Goal: Communication & Community: Answer question/provide support

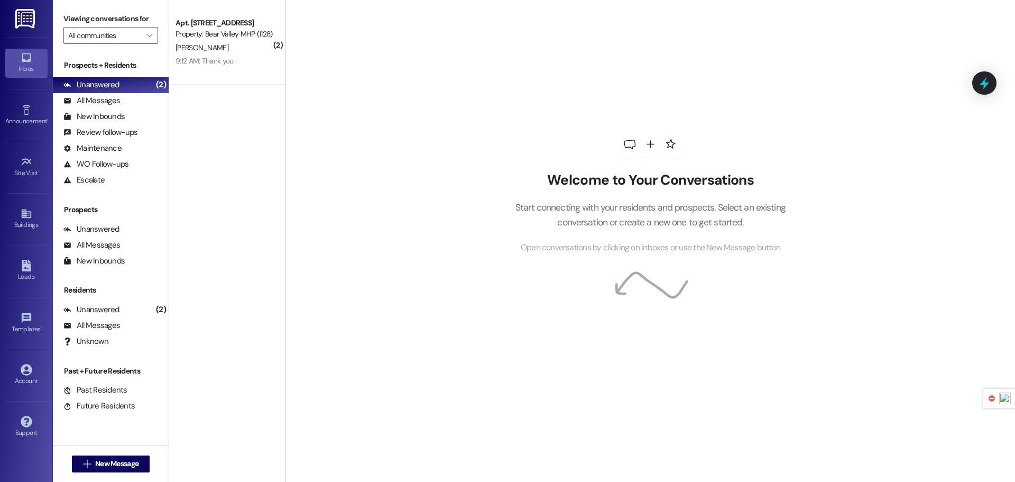
click at [26, 19] on img at bounding box center [26, 19] width 22 height 20
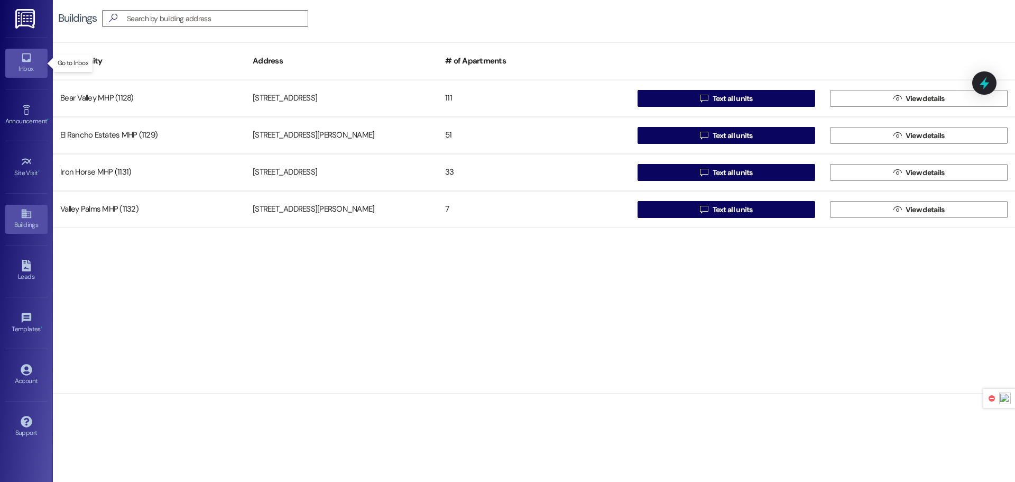
click at [24, 70] on div "Inbox" at bounding box center [26, 68] width 53 height 11
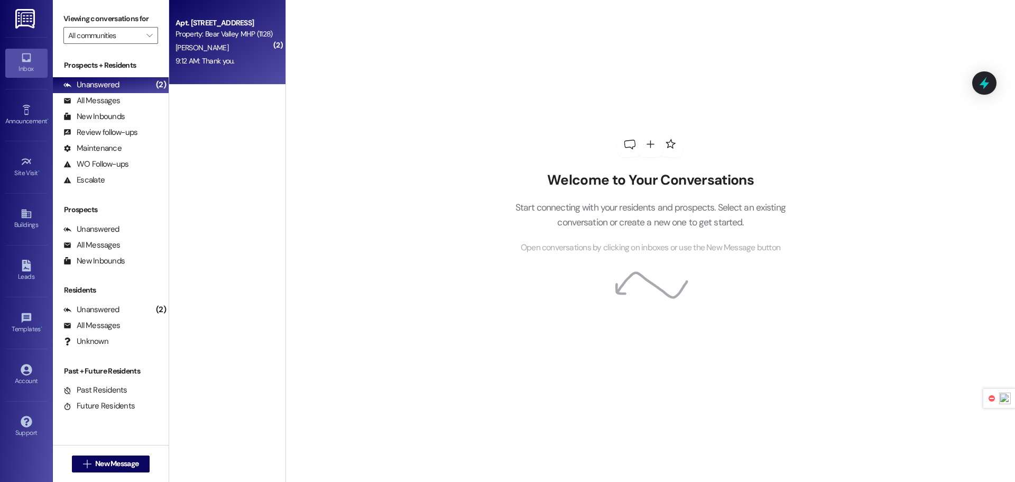
click at [228, 58] on div "9:12 AM: Thank you. 9:12 AM: Thank you." at bounding box center [205, 61] width 59 height 10
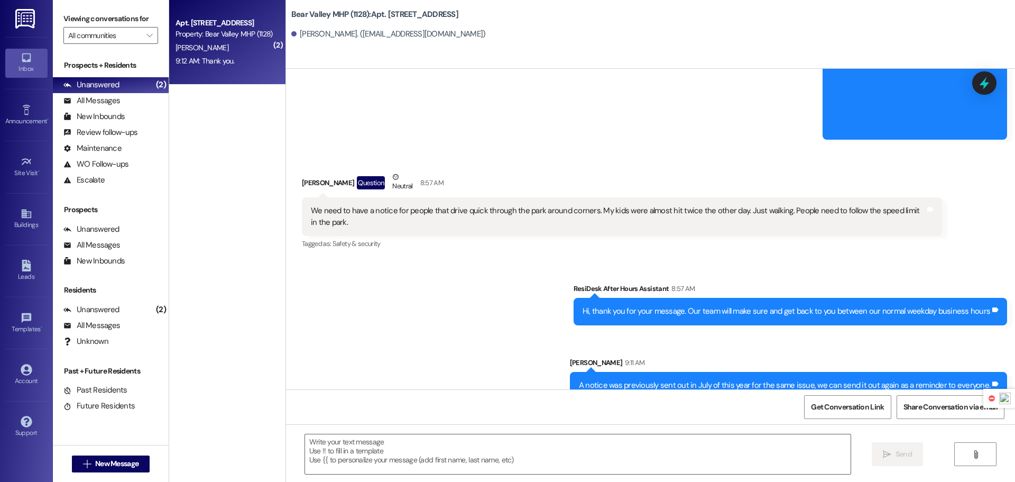
scroll to position [28189, 0]
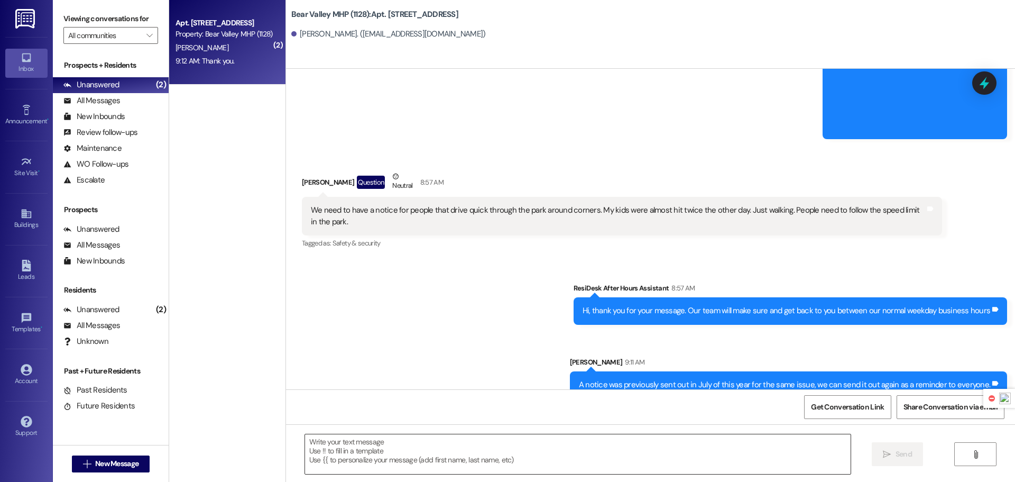
click at [563, 441] on textarea at bounding box center [578, 454] width 546 height 40
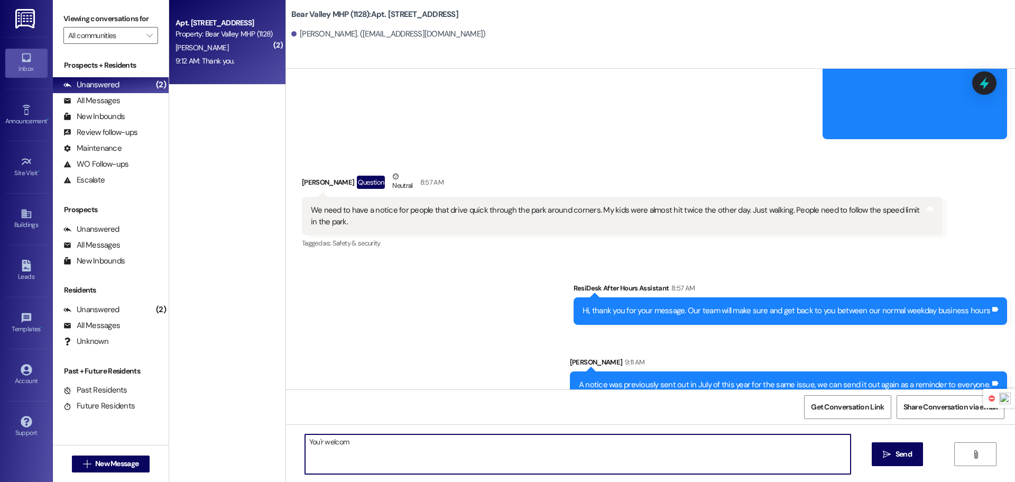
type textarea "You'r welcome"
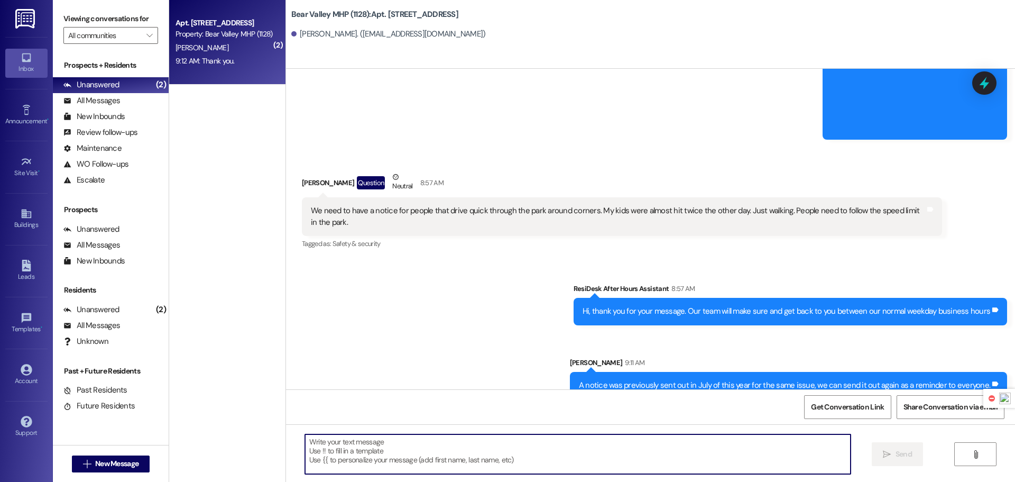
click at [34, 29] on link at bounding box center [26, 18] width 34 height 37
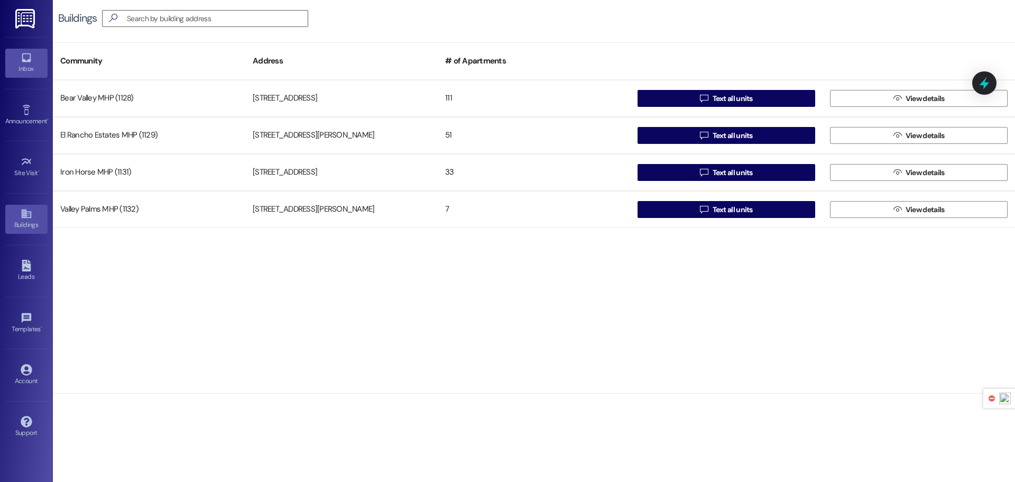
click at [31, 63] on icon at bounding box center [27, 58] width 12 height 12
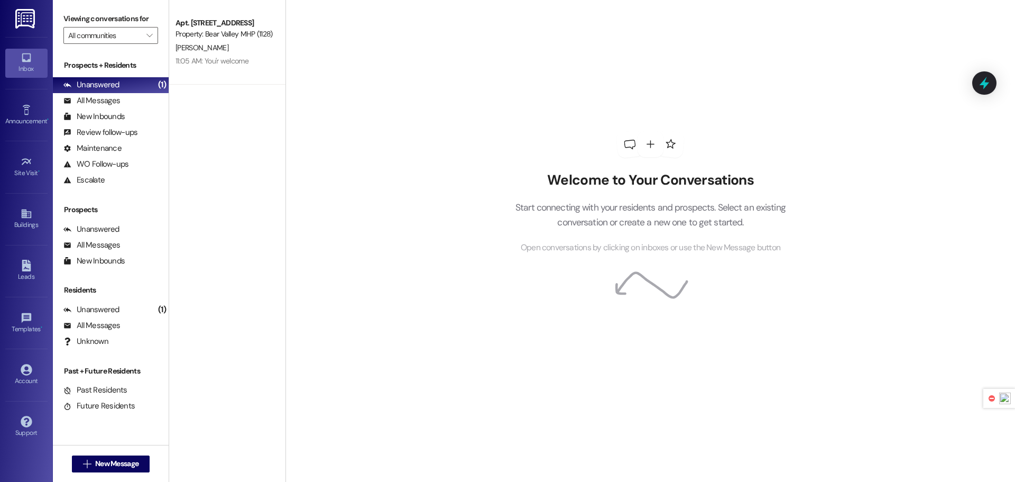
click at [34, 22] on img at bounding box center [26, 19] width 22 height 20
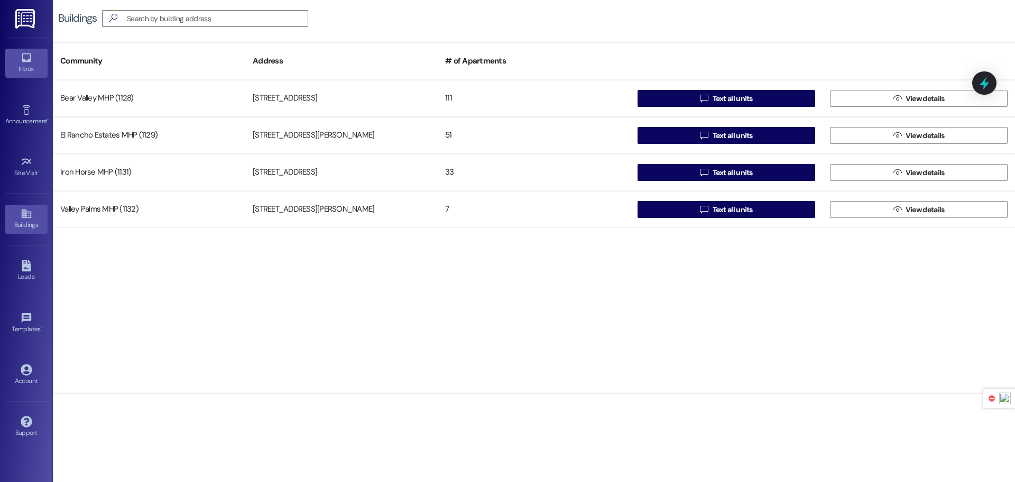
click at [23, 65] on div "Inbox" at bounding box center [26, 68] width 53 height 11
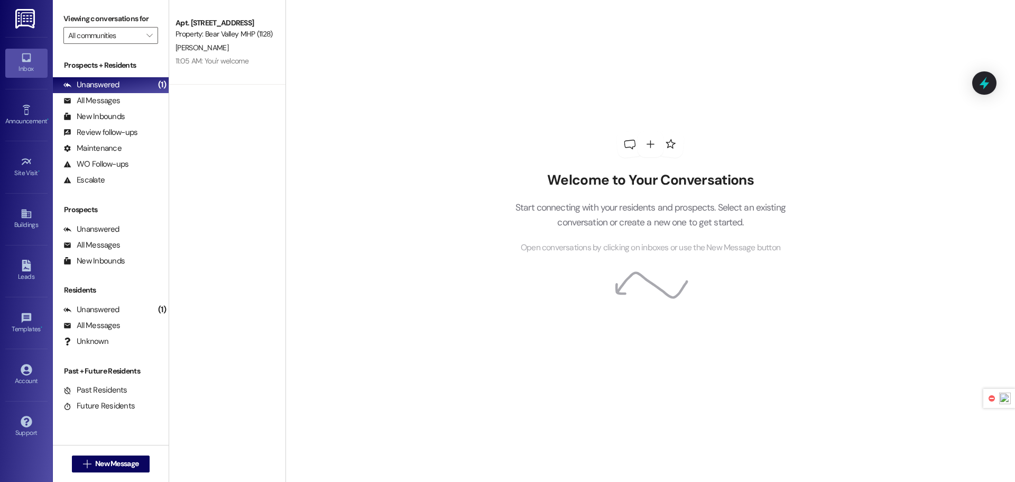
click at [38, 25] on link at bounding box center [26, 18] width 34 height 37
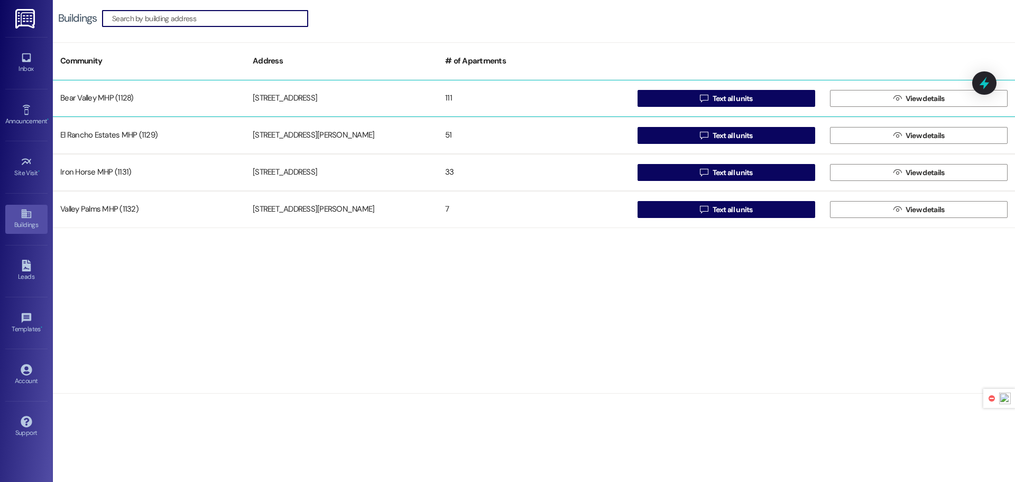
click at [148, 97] on div "Bear Valley MHP (1128)" at bounding box center [149, 98] width 192 height 21
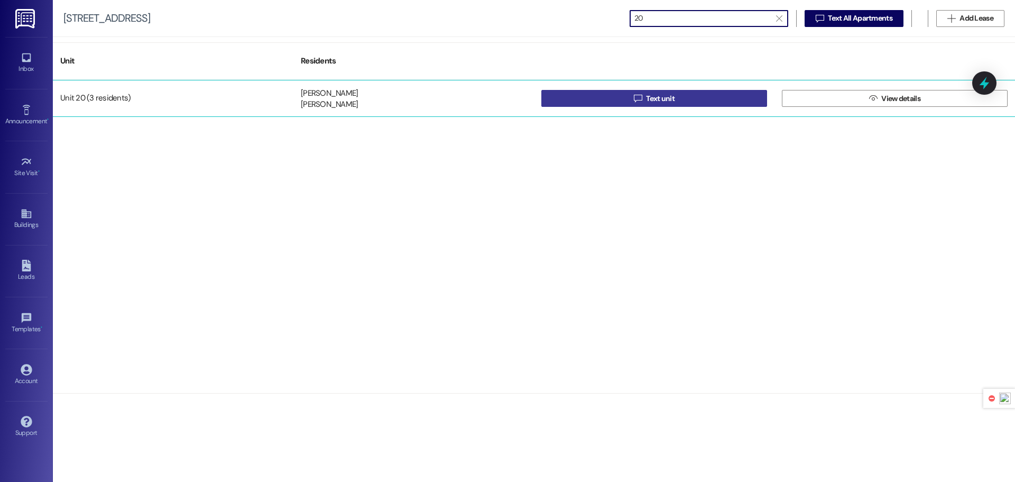
type input "20"
click at [614, 97] on button " Text unit" at bounding box center [654, 98] width 226 height 17
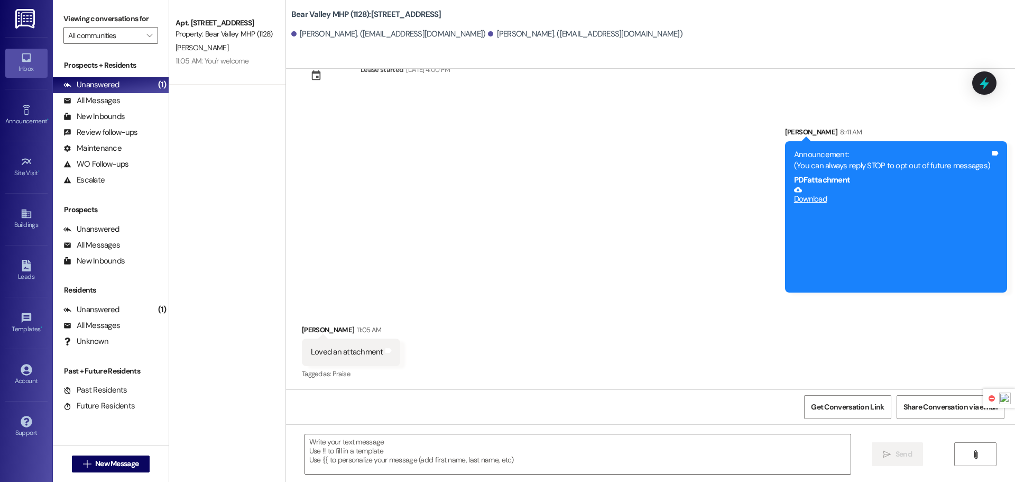
scroll to position [38, 0]
click at [445, 461] on textarea at bounding box center [578, 454] width 546 height 40
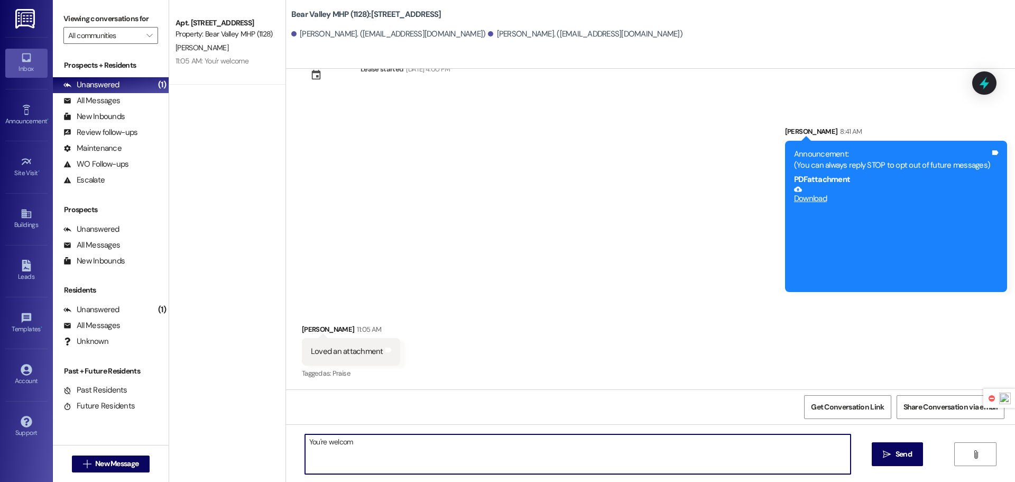
type textarea "You're welcome"
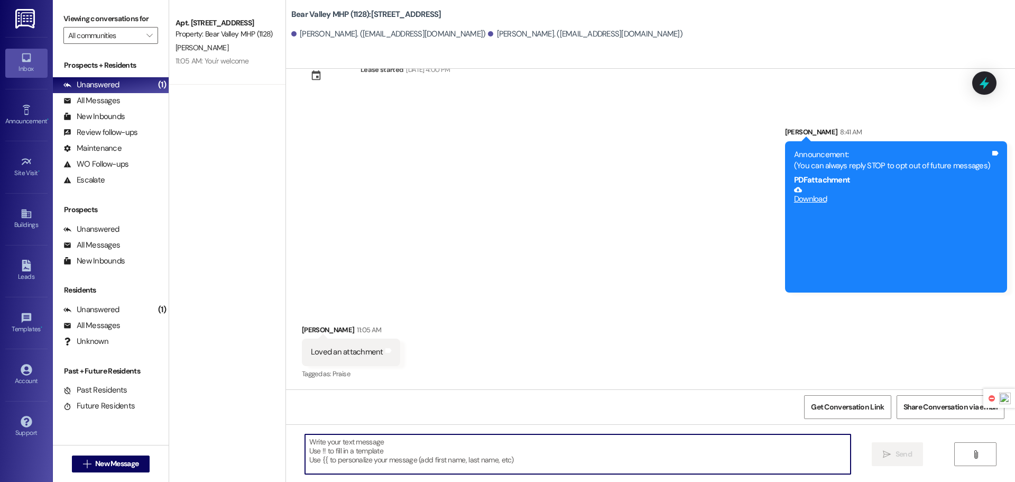
click at [34, 14] on img at bounding box center [26, 19] width 22 height 20
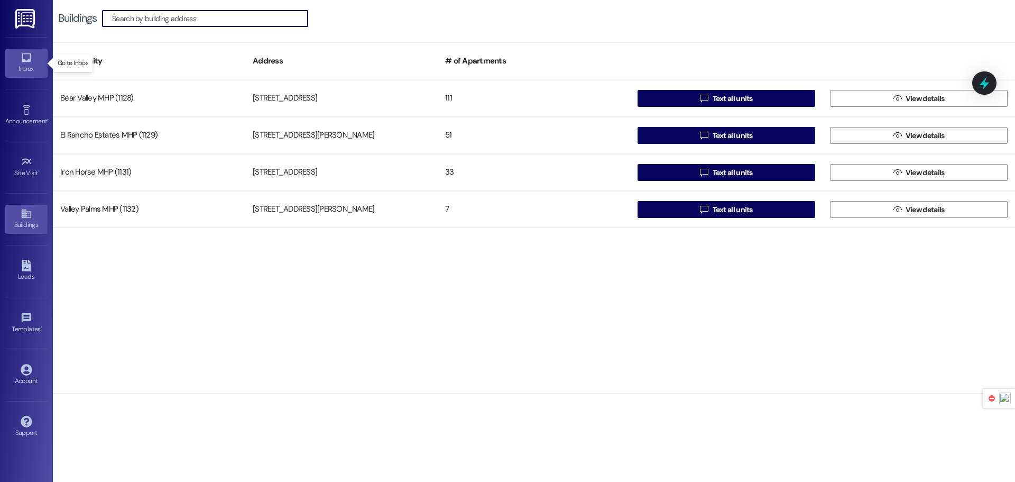
click at [32, 65] on div "Inbox" at bounding box center [26, 68] width 53 height 11
